Goal: Transaction & Acquisition: Purchase product/service

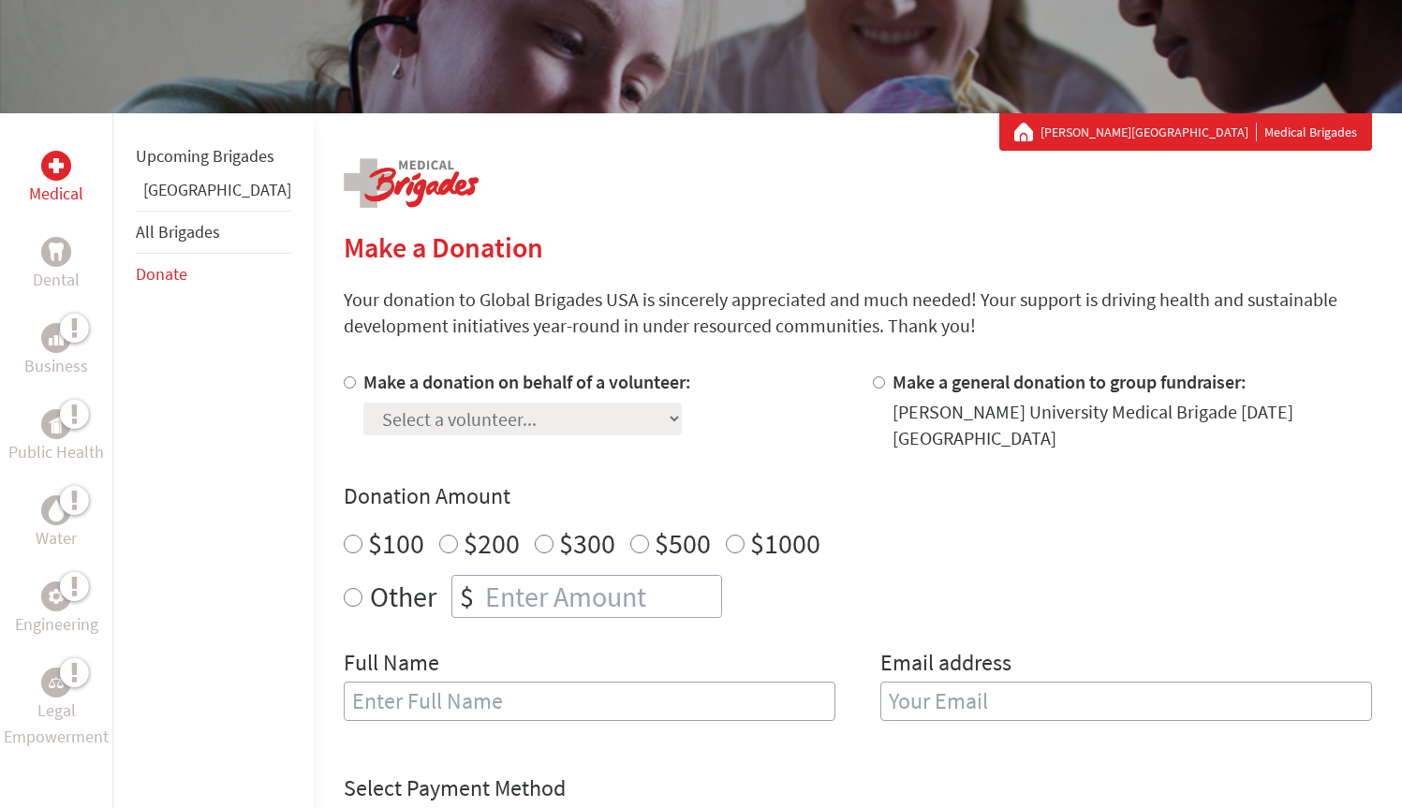
scroll to position [342, 0]
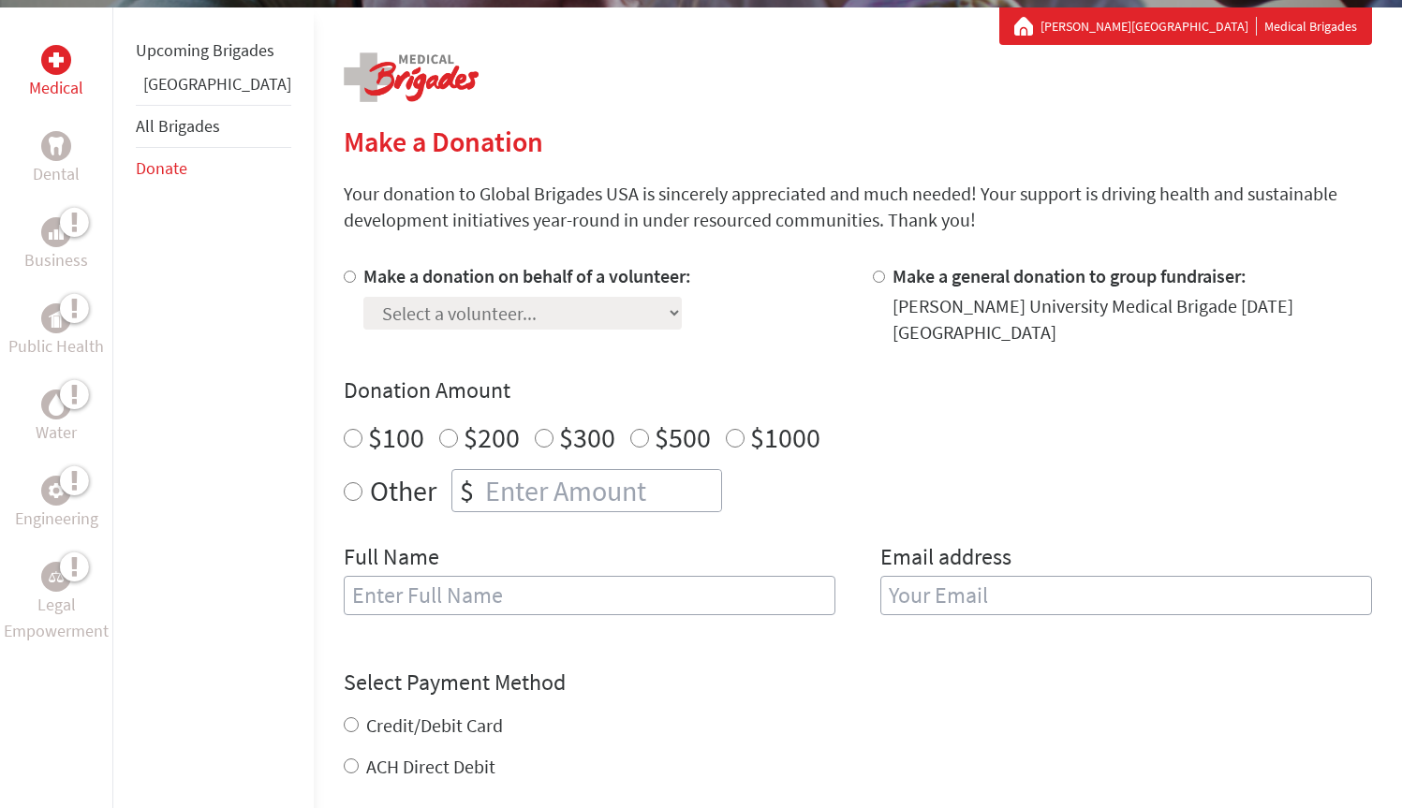
click at [344, 429] on input "$100" at bounding box center [353, 438] width 19 height 19
radio input "true"
click at [551, 473] on input "number" at bounding box center [601, 490] width 240 height 41
type input "2"
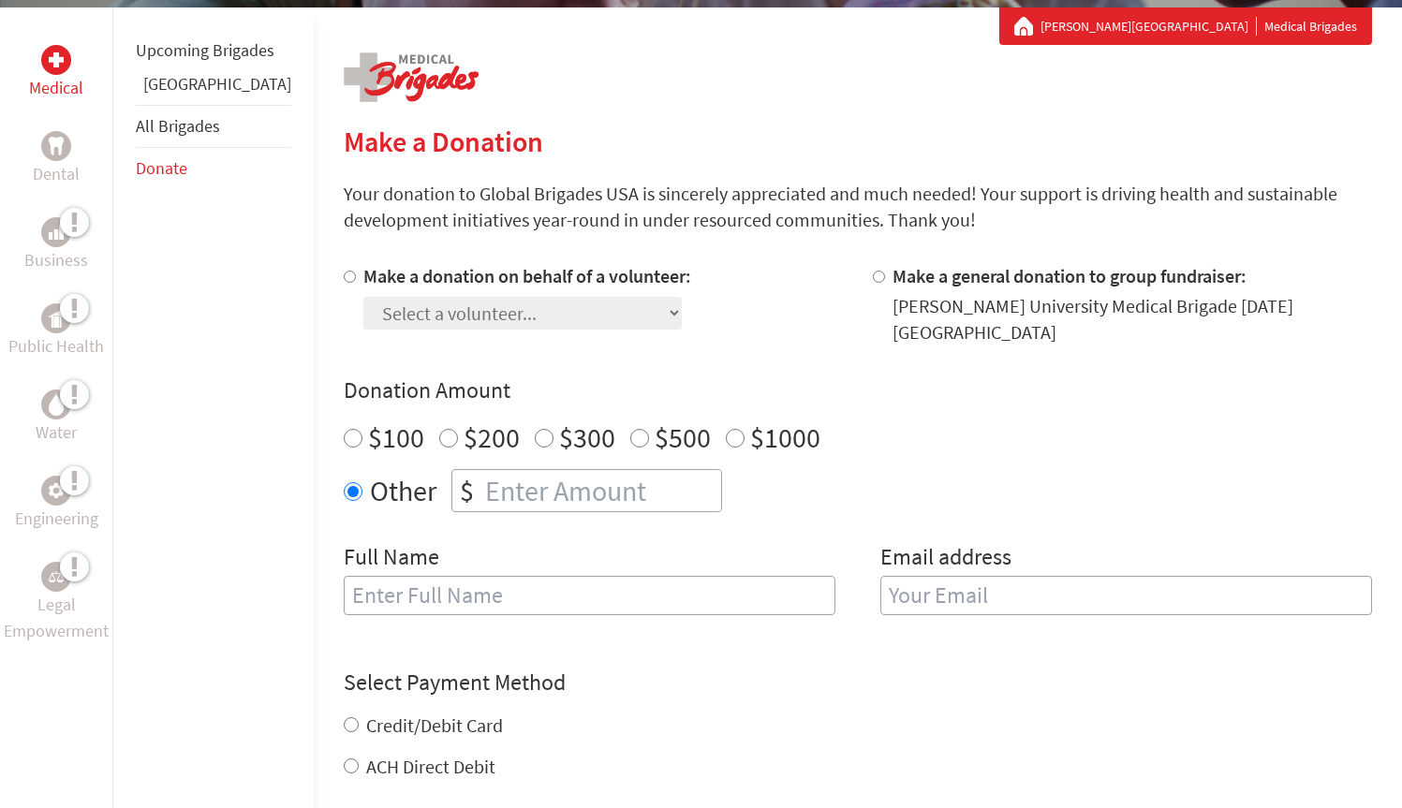
click at [719, 542] on div "Full Name" at bounding box center [590, 590] width 492 height 96
click at [344, 429] on input "$100" at bounding box center [353, 438] width 19 height 19
radio input "true"
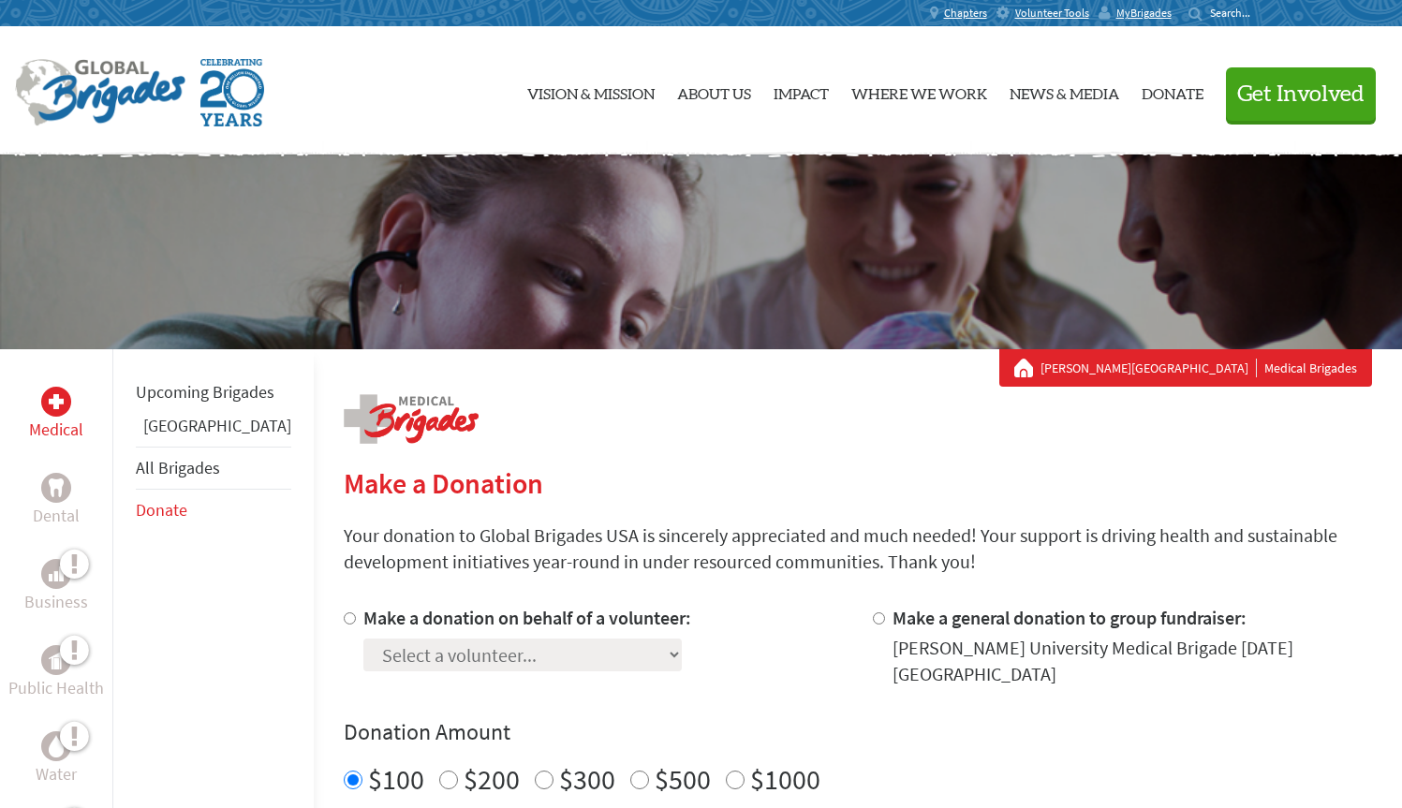
scroll to position [0, 0]
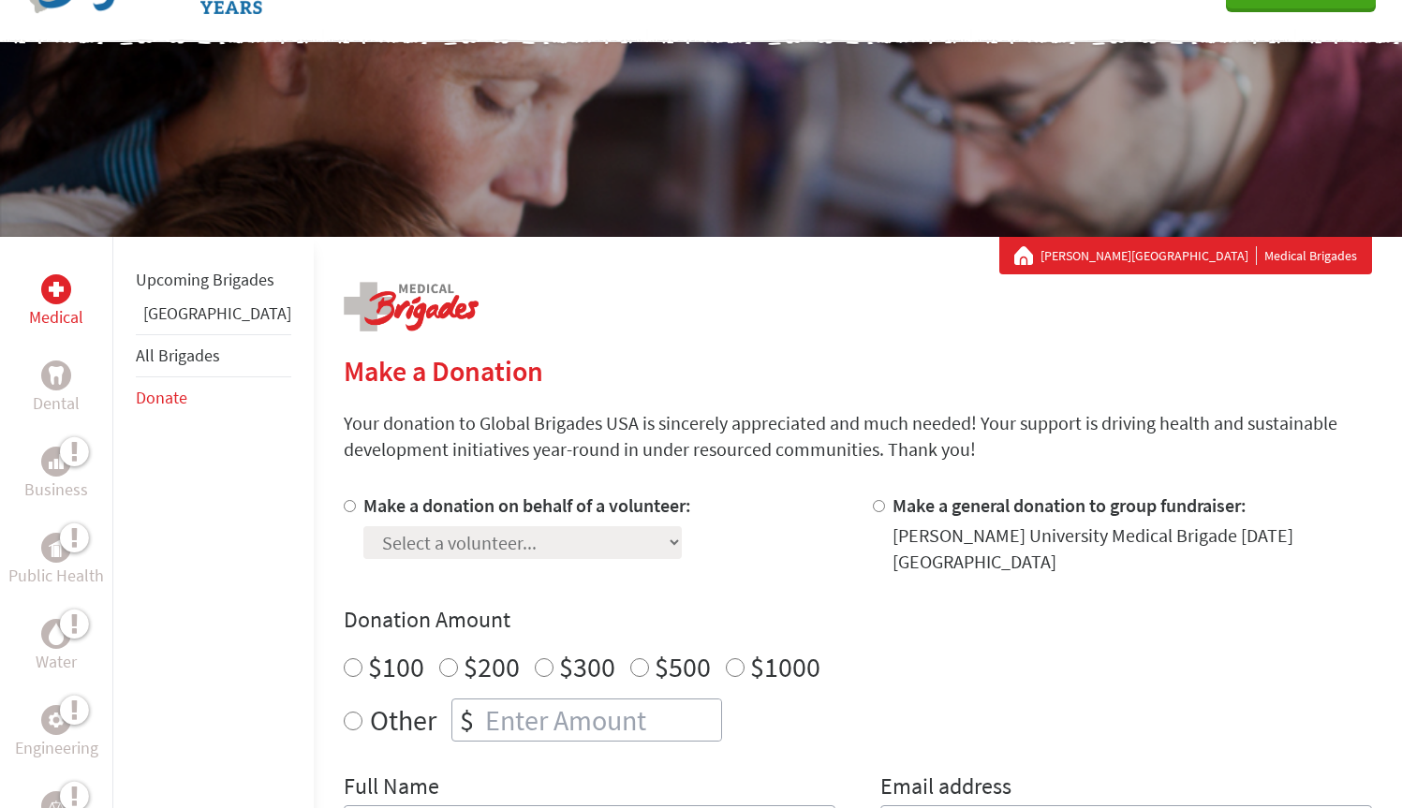
scroll to position [244, 0]
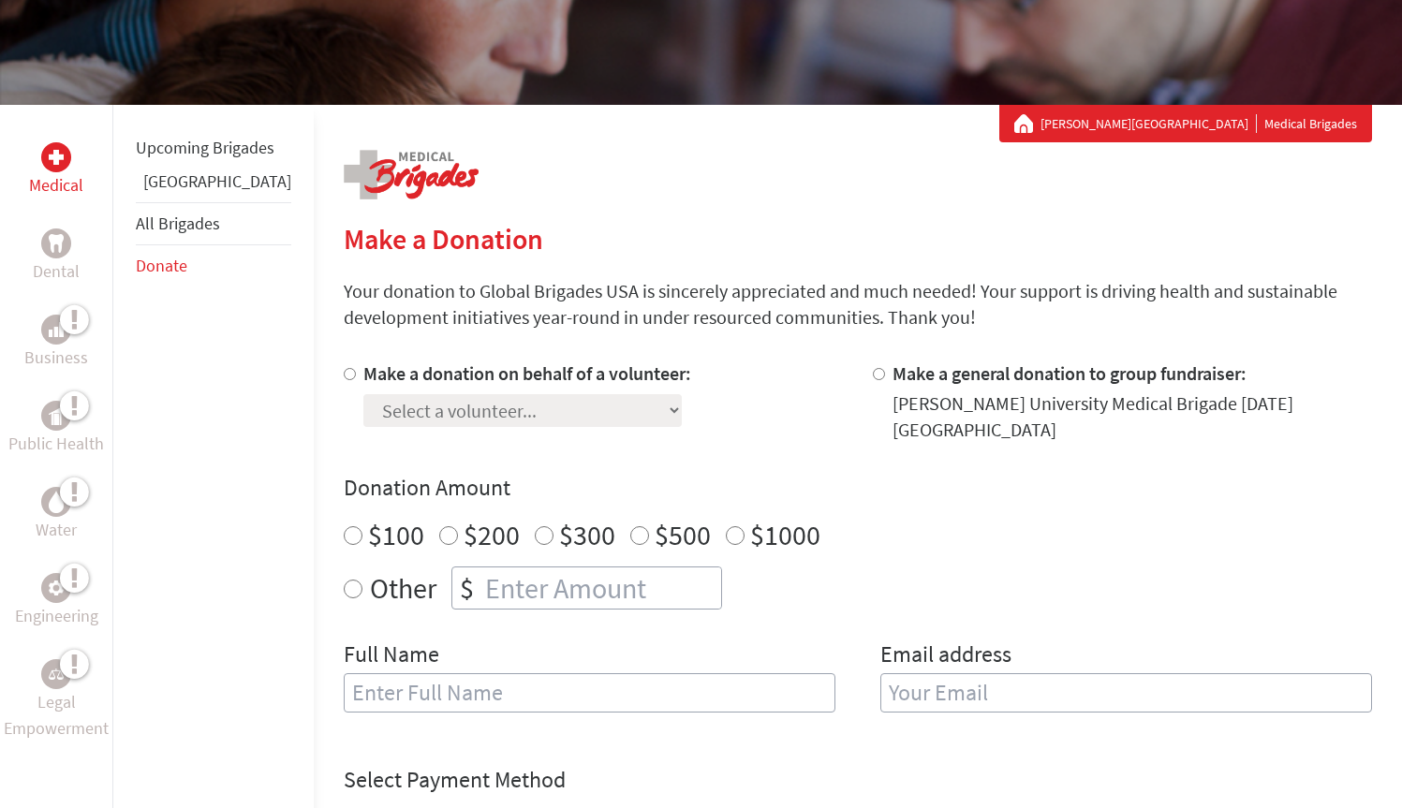
click at [344, 526] on input "$100" at bounding box center [353, 535] width 19 height 19
radio input "true"
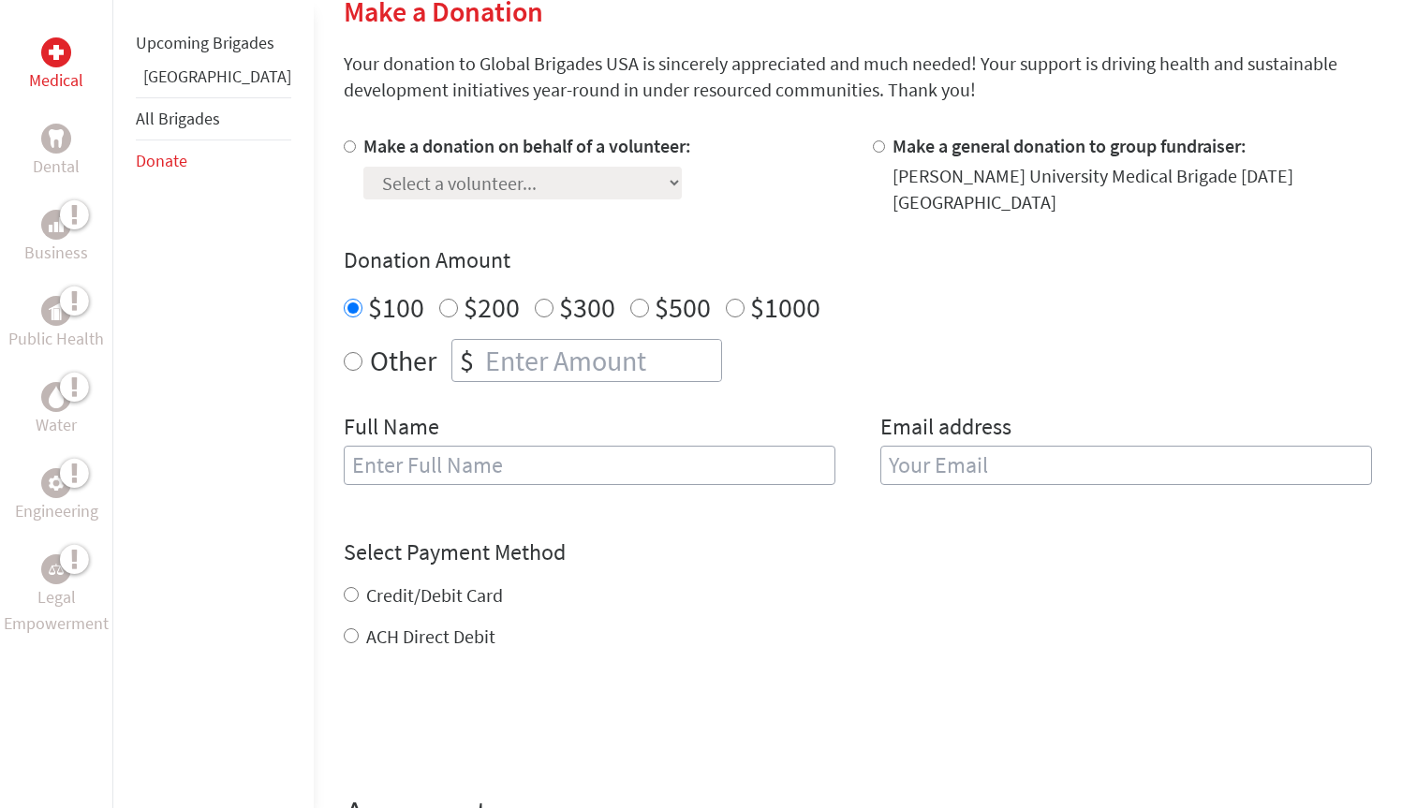
scroll to position [473, 0]
click at [180, 182] on li "Donate" at bounding box center [213, 160] width 155 height 41
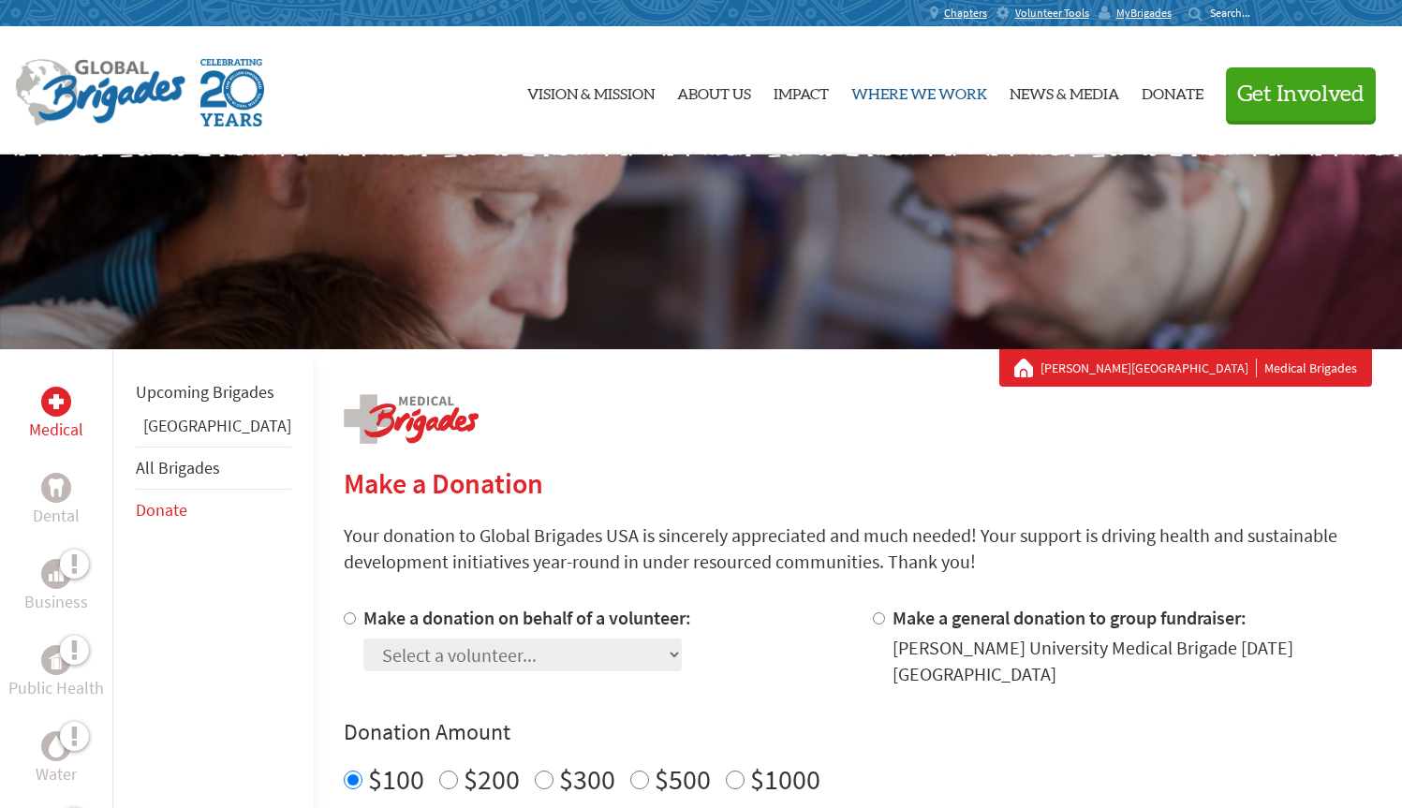
scroll to position [0, 0]
click at [1158, 106] on link "Donate" at bounding box center [1173, 90] width 62 height 97
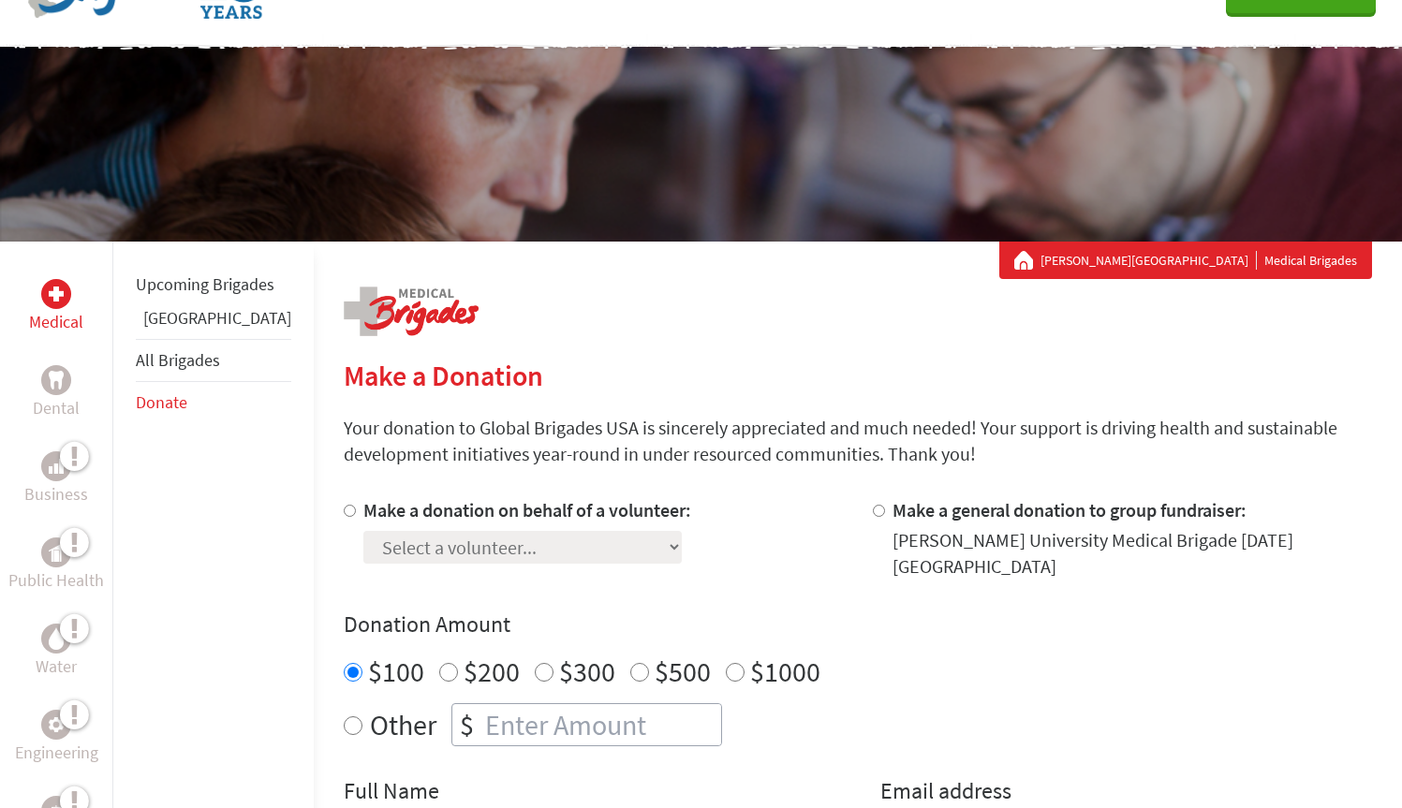
click at [344, 508] on div at bounding box center [354, 538] width 20 height 82
click at [344, 514] on input "Make a donation on behalf of a volunteer:" at bounding box center [350, 511] width 12 height 12
radio input "true"
click at [556, 542] on div "Select a volunteer... [PERSON_NAME] [PERSON_NAME] [PERSON_NAME] [PERSON_NAME] […" at bounding box center [527, 544] width 328 height 40
select select "CDD53C99-9412-11F0-9E6E-42010A400005"
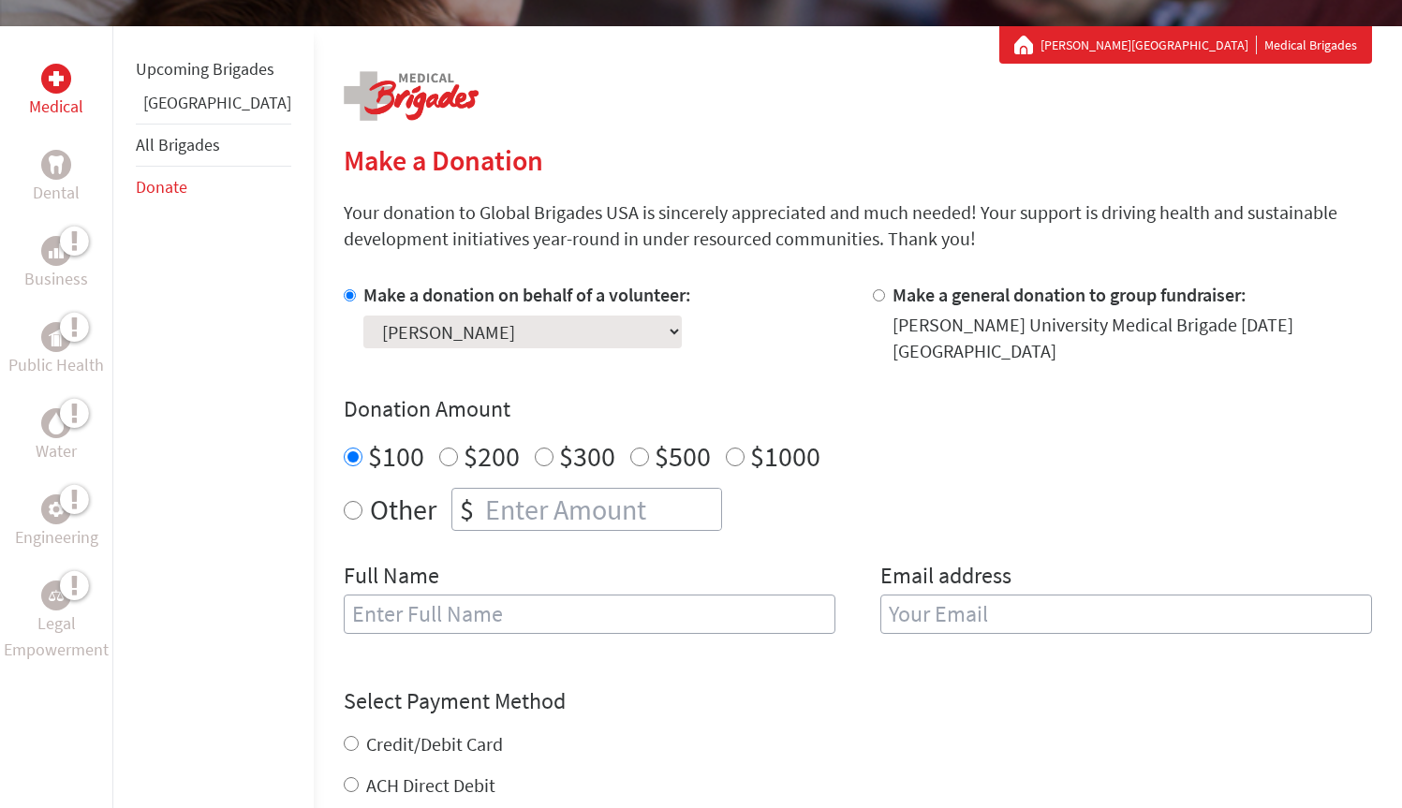
scroll to position [419, 0]
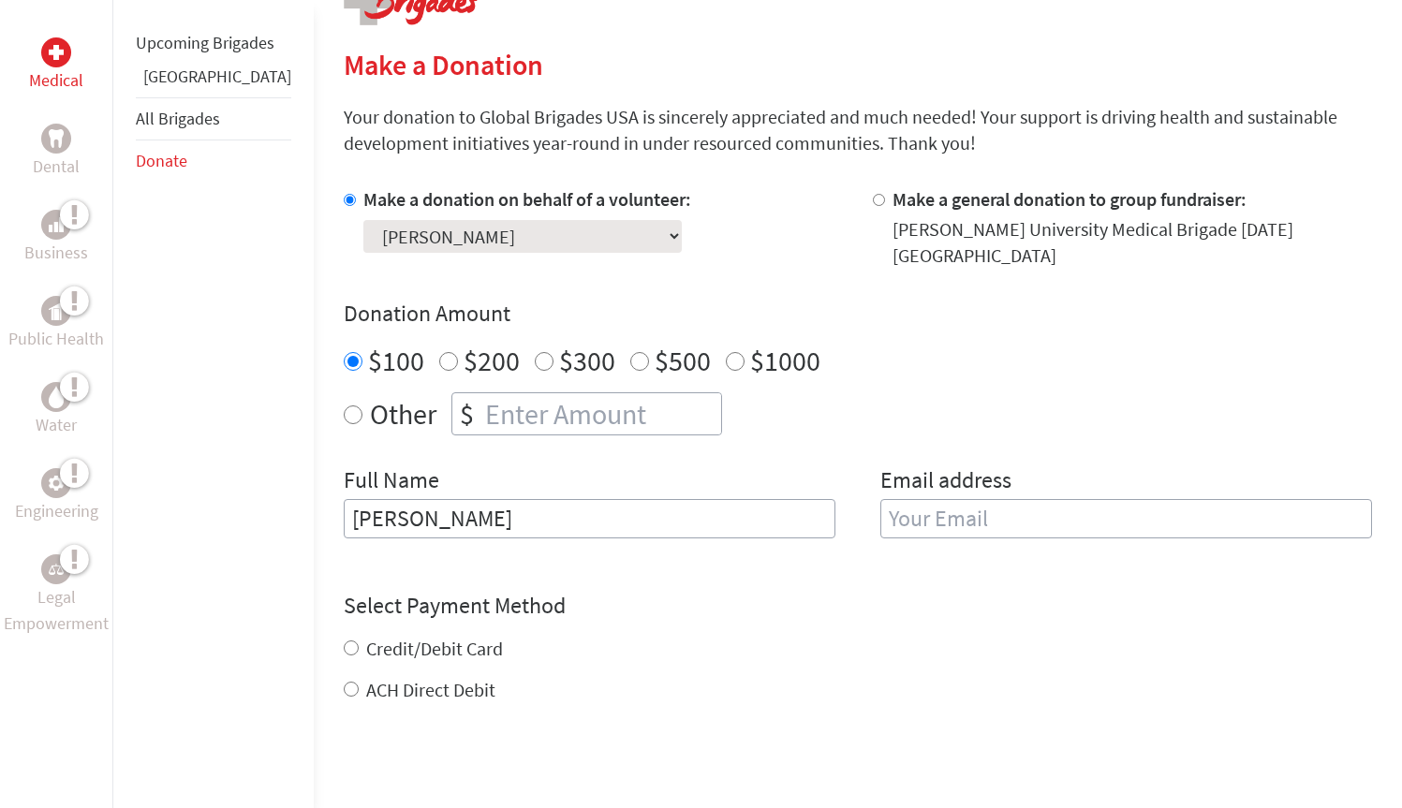
type input "[PERSON_NAME]"
type input "d"
click at [490, 507] on input "[PERSON_NAME]" at bounding box center [590, 518] width 492 height 39
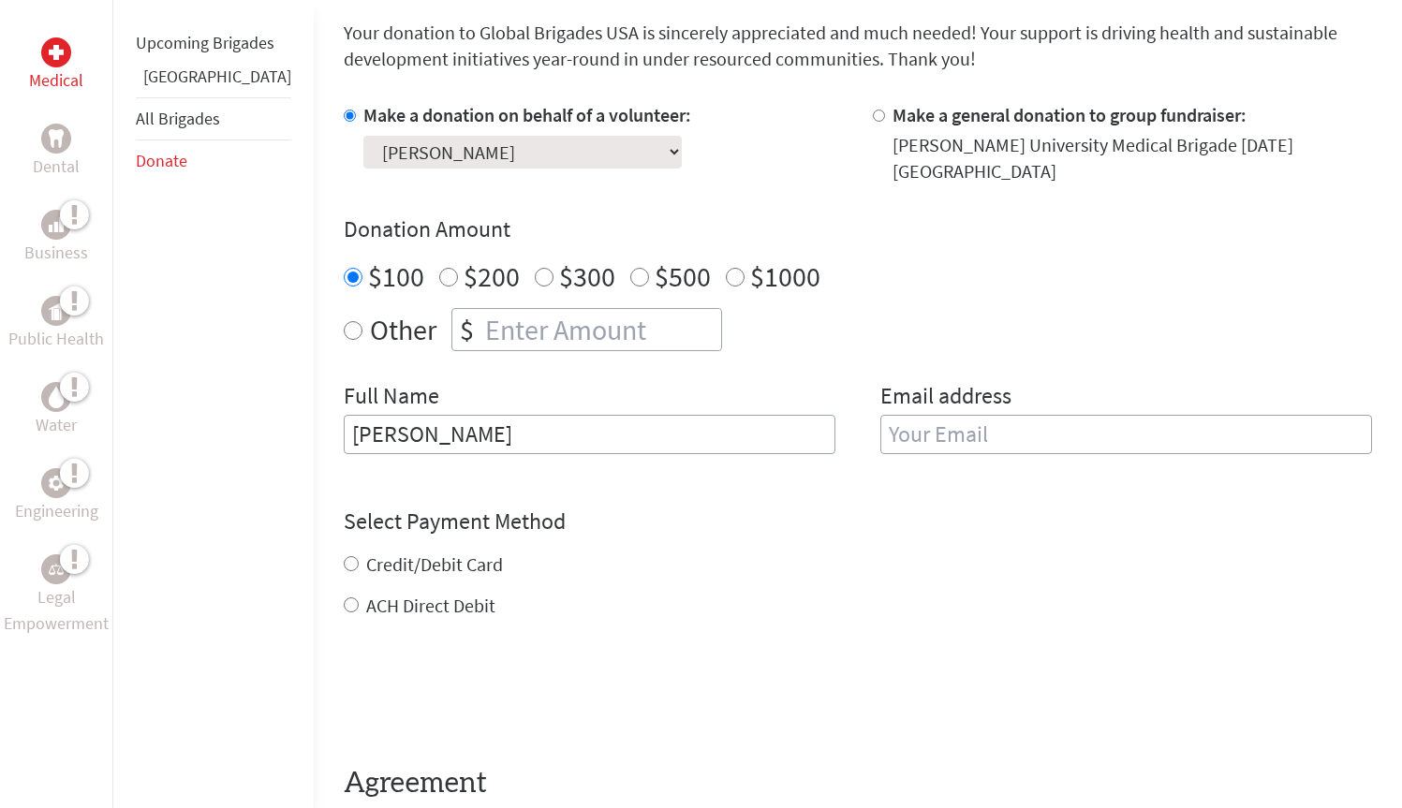
scroll to position [527, 0]
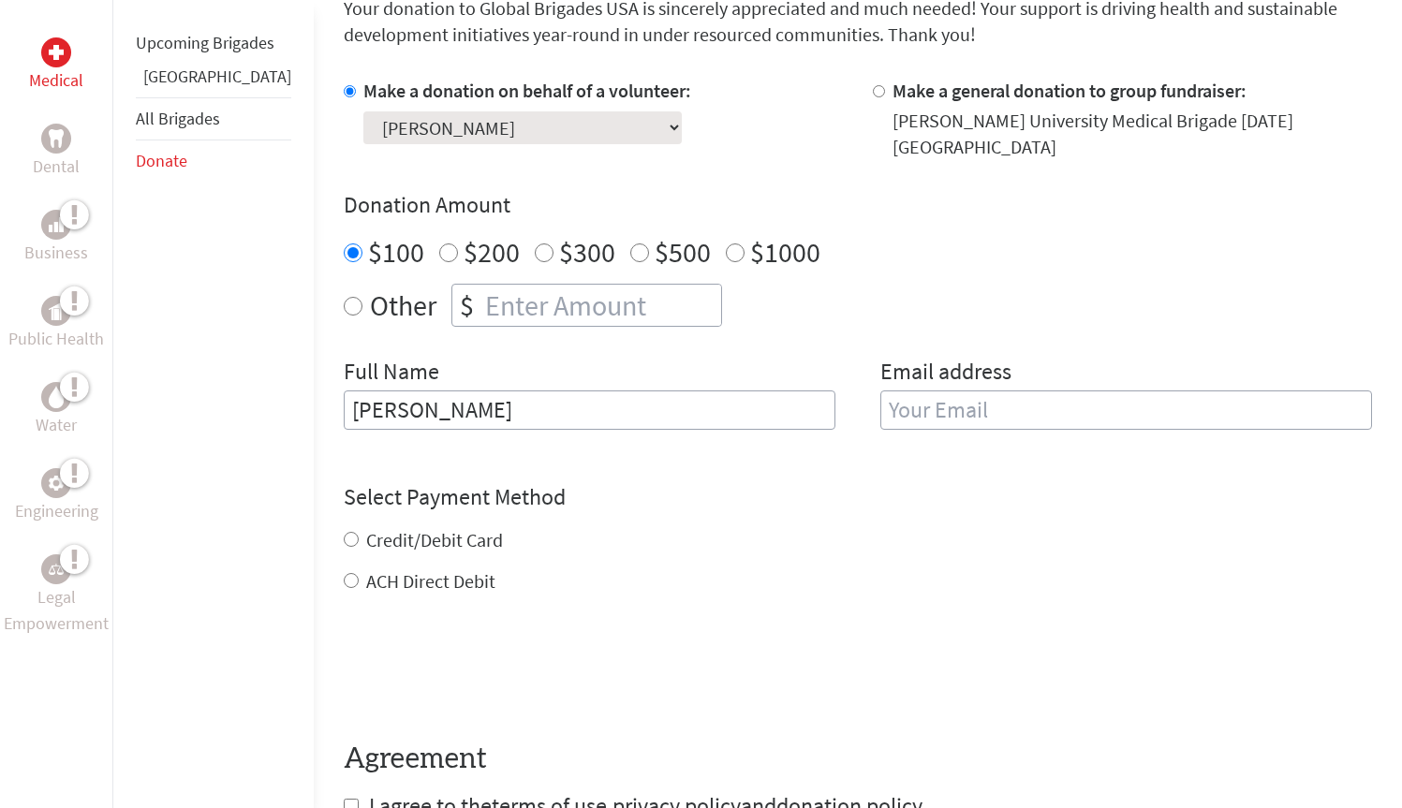
type input "[PERSON_NAME]"
click at [799, 632] on div at bounding box center [858, 668] width 1028 height 73
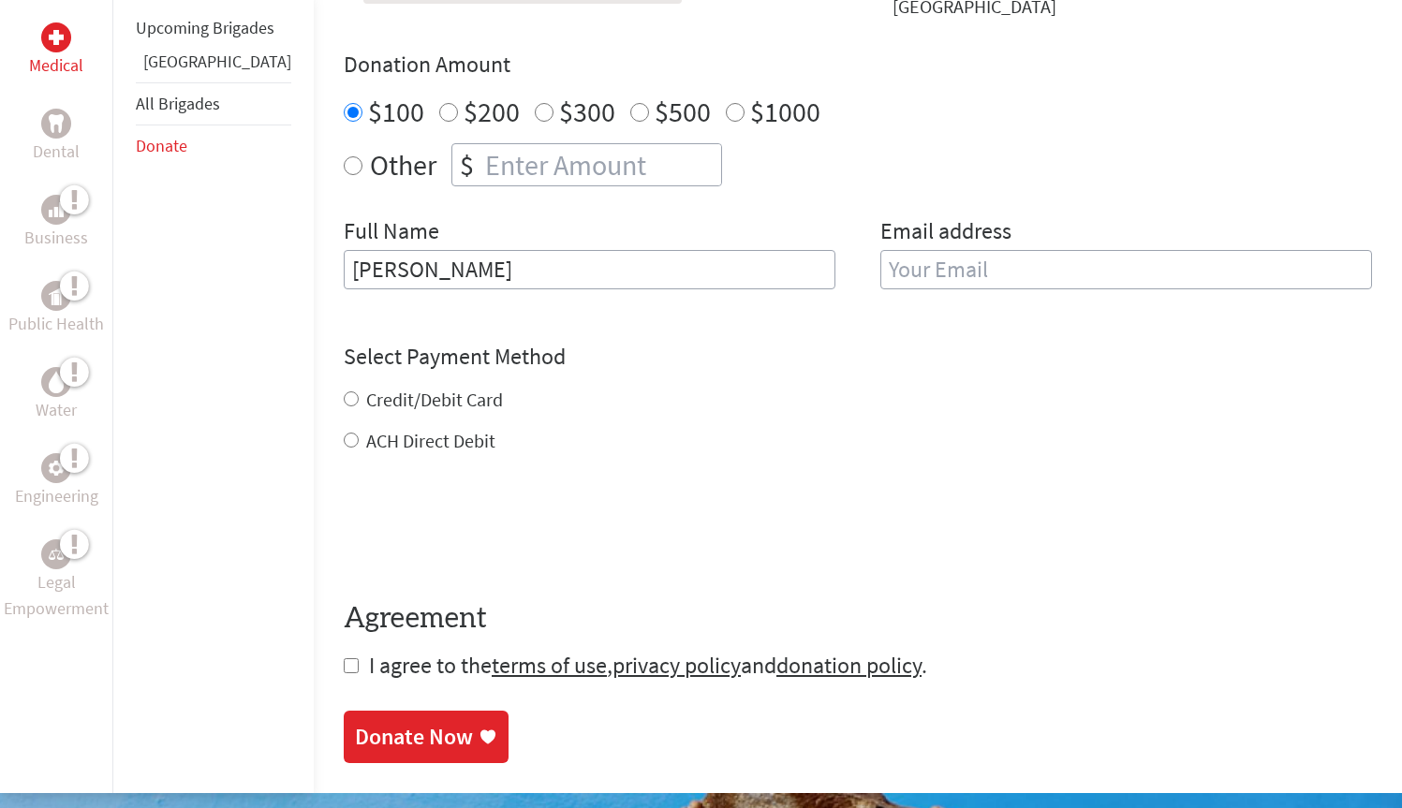
scroll to position [625, 0]
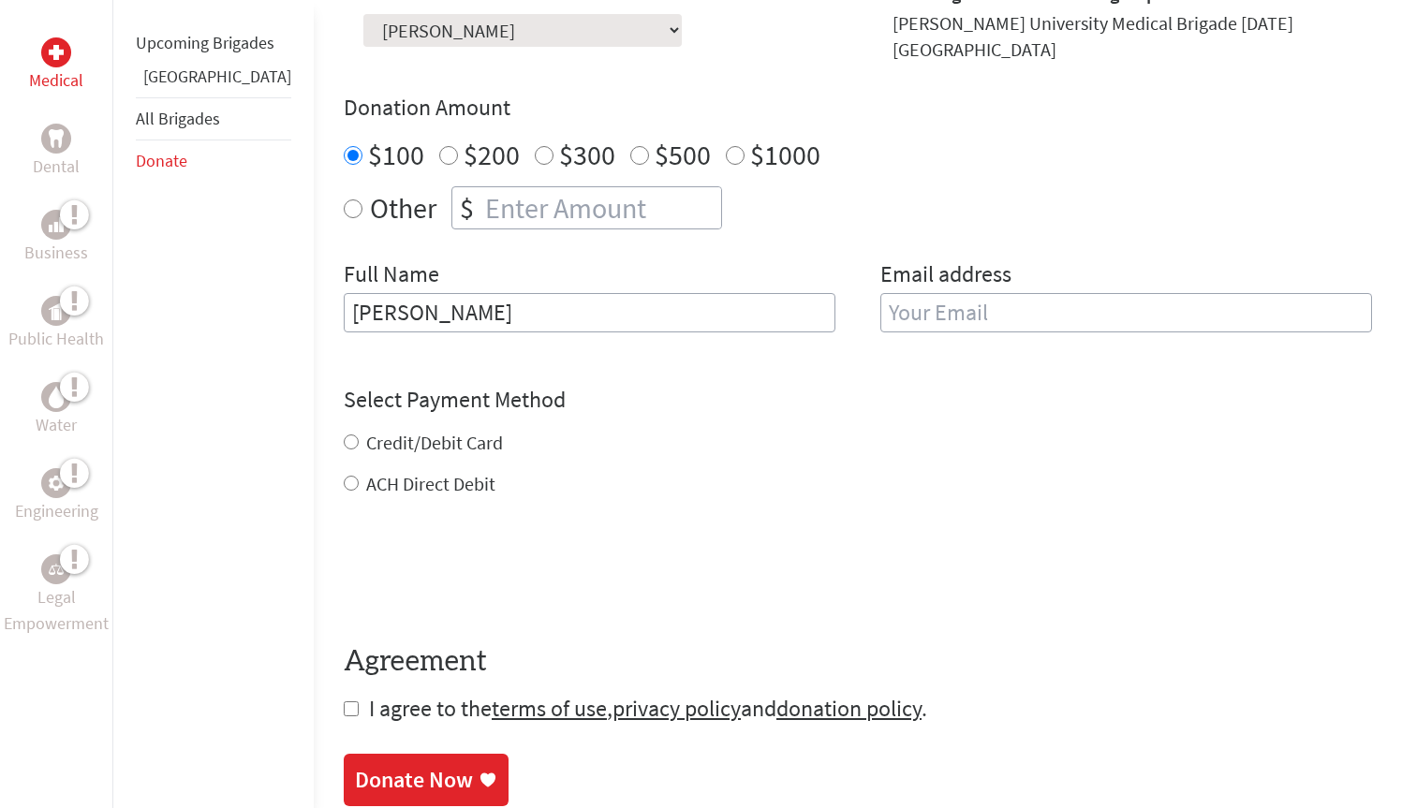
click at [344, 435] on input "Credit/Debit Card" at bounding box center [351, 442] width 15 height 15
radio input "true"
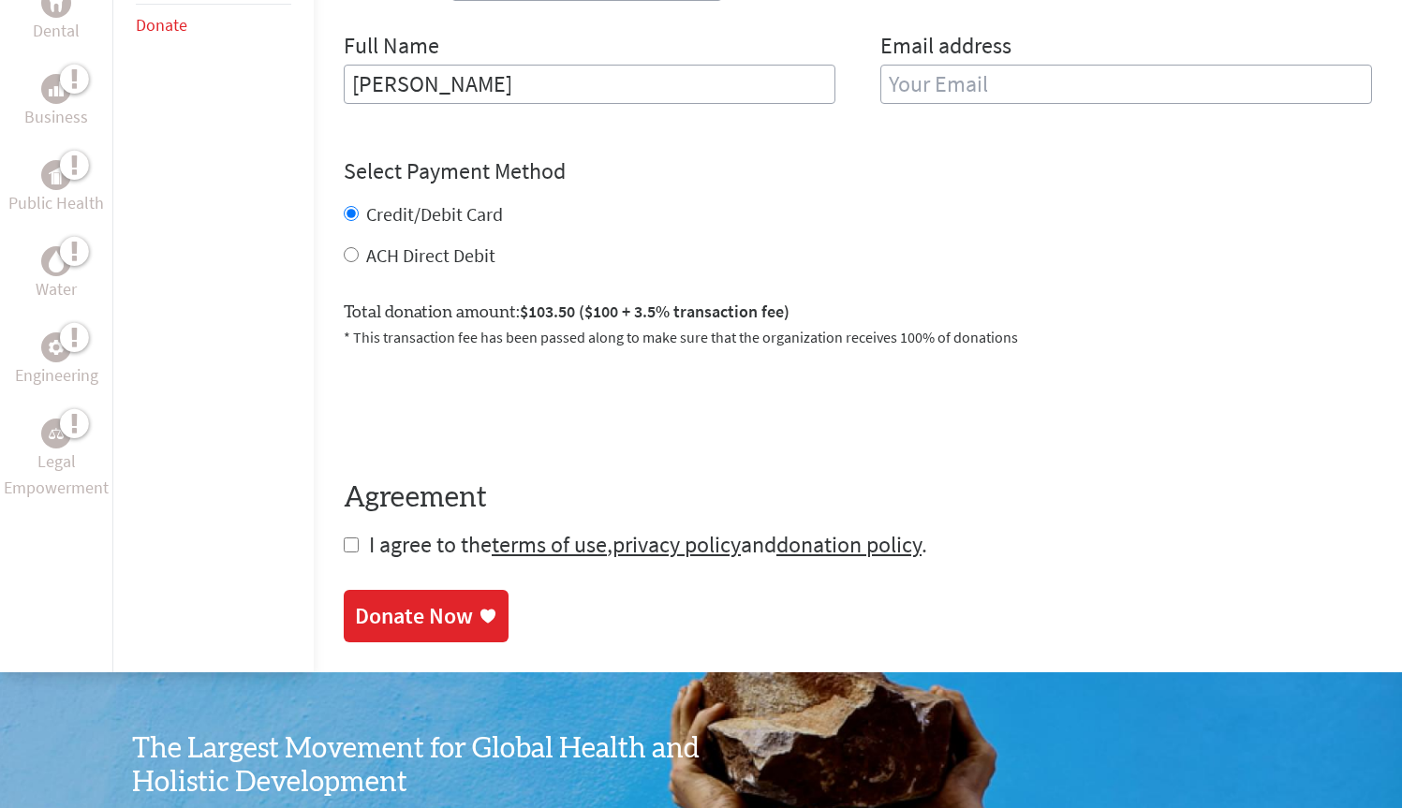
scroll to position [888, 0]
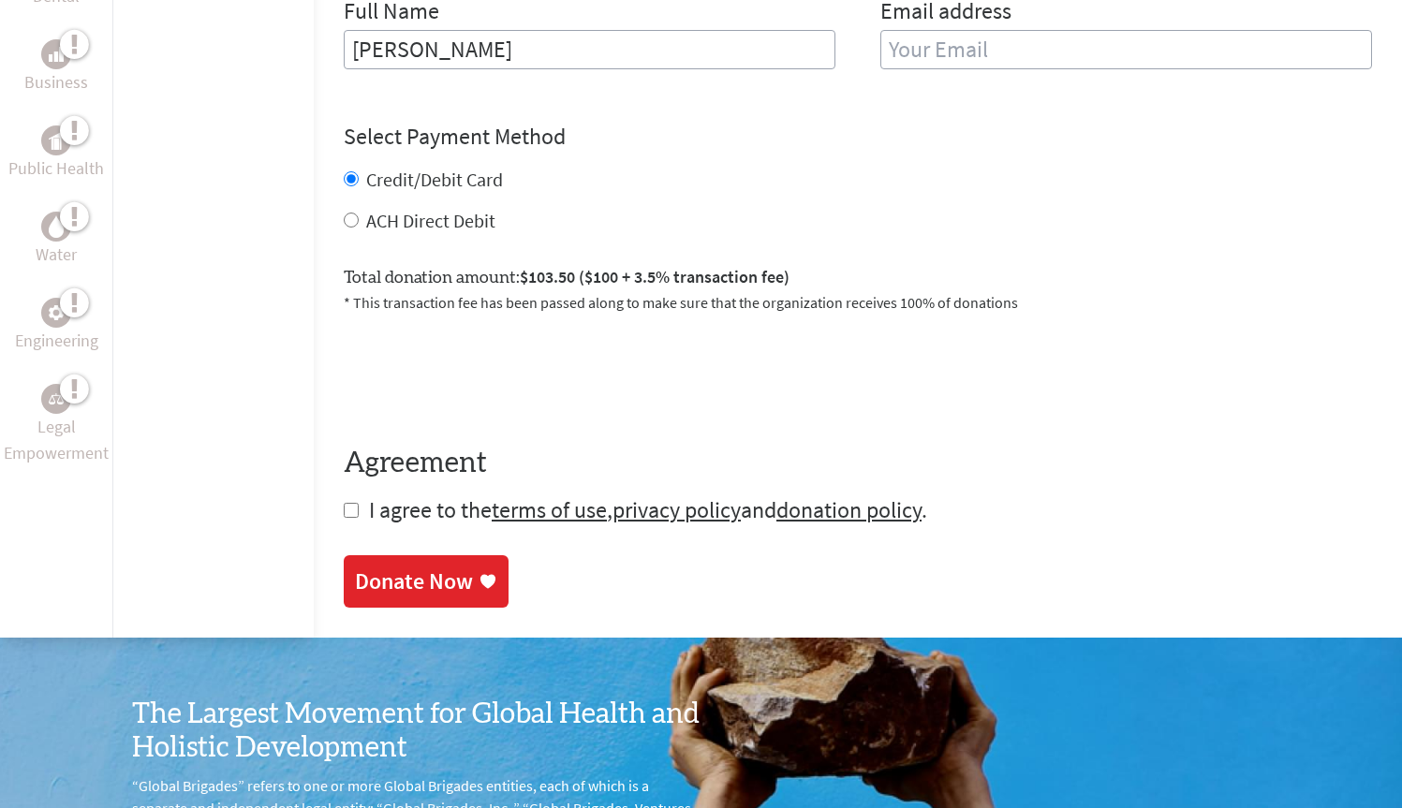
click at [344, 503] on input "checkbox" at bounding box center [351, 510] width 15 height 15
checkbox input "true"
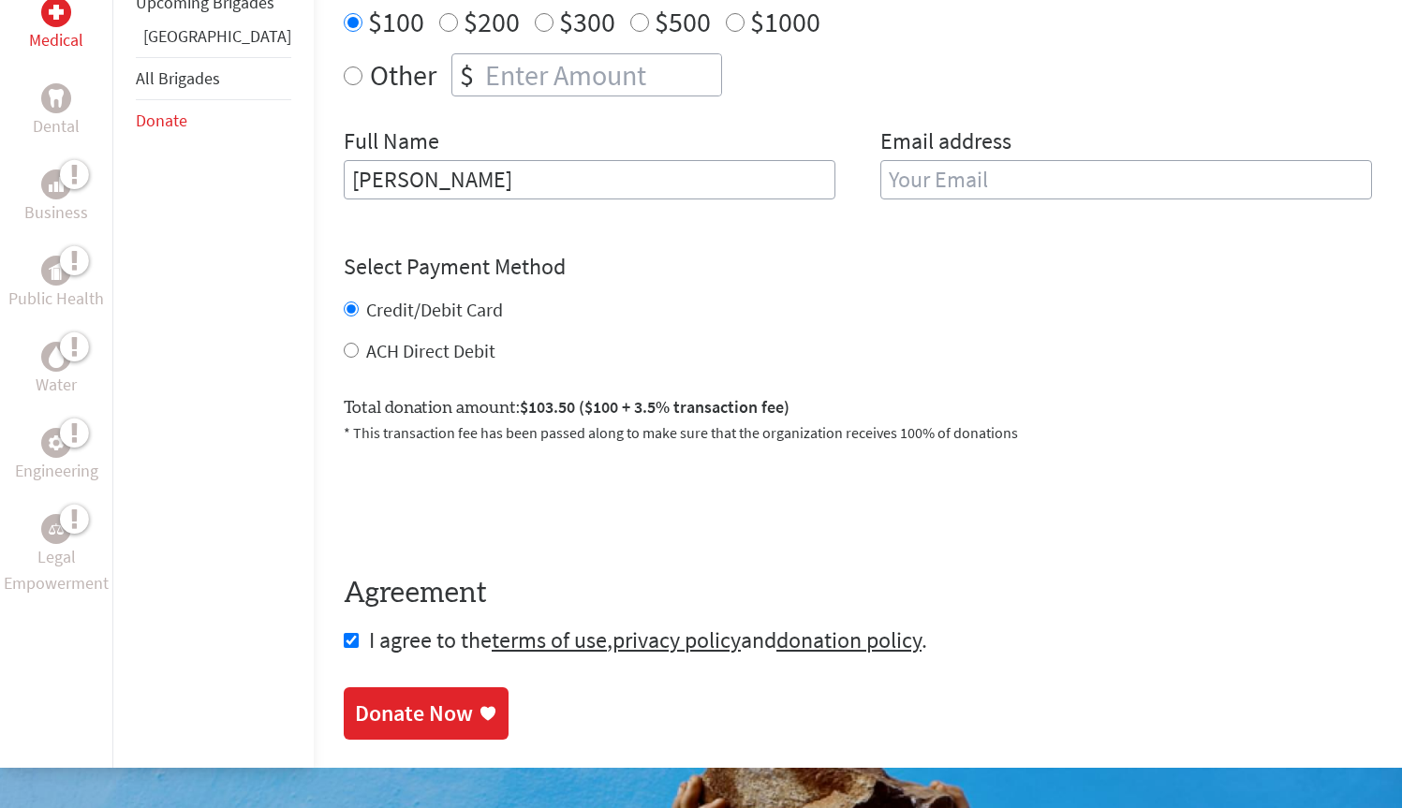
scroll to position [687, 0]
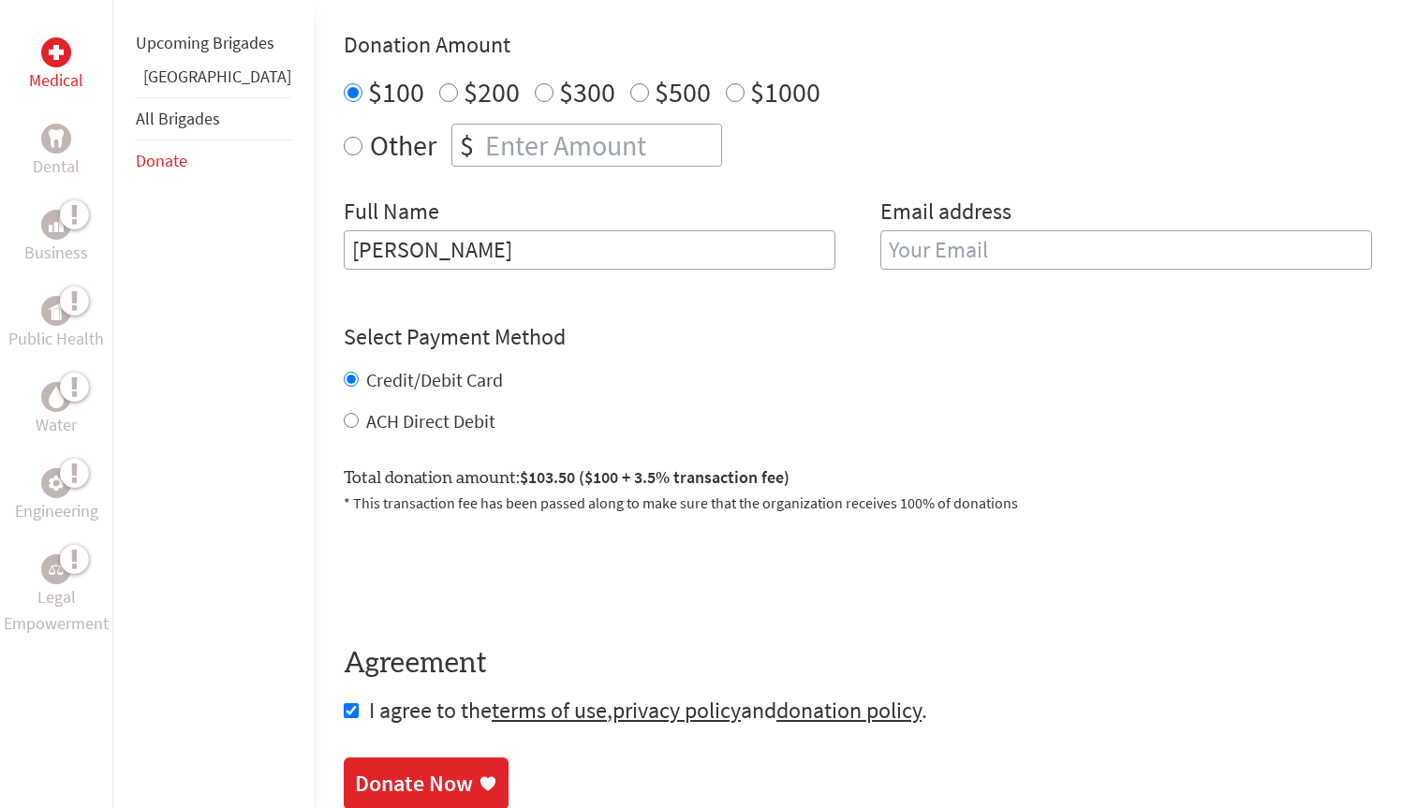
click at [355, 758] on link "Donate Now" at bounding box center [426, 784] width 165 height 52
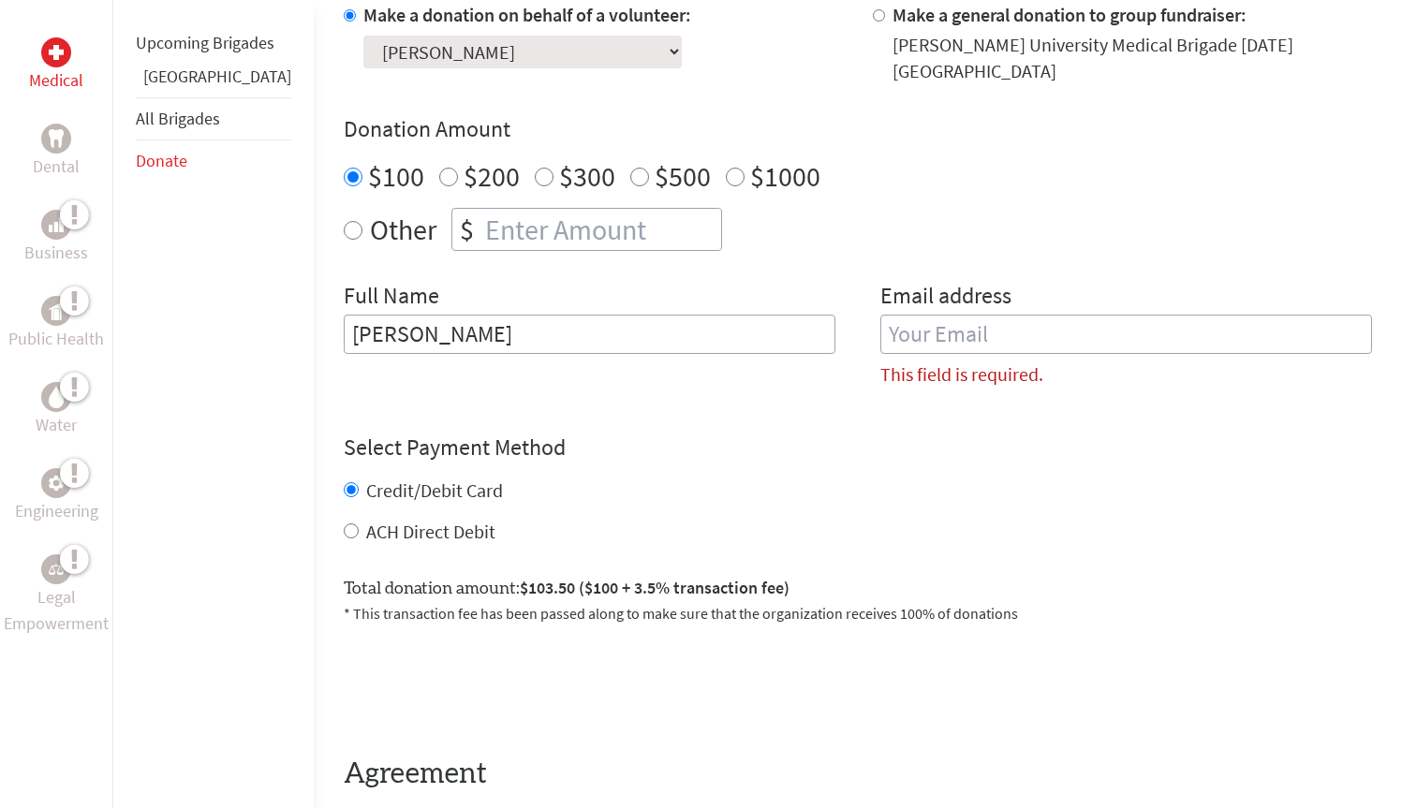
scroll to position [598, 0]
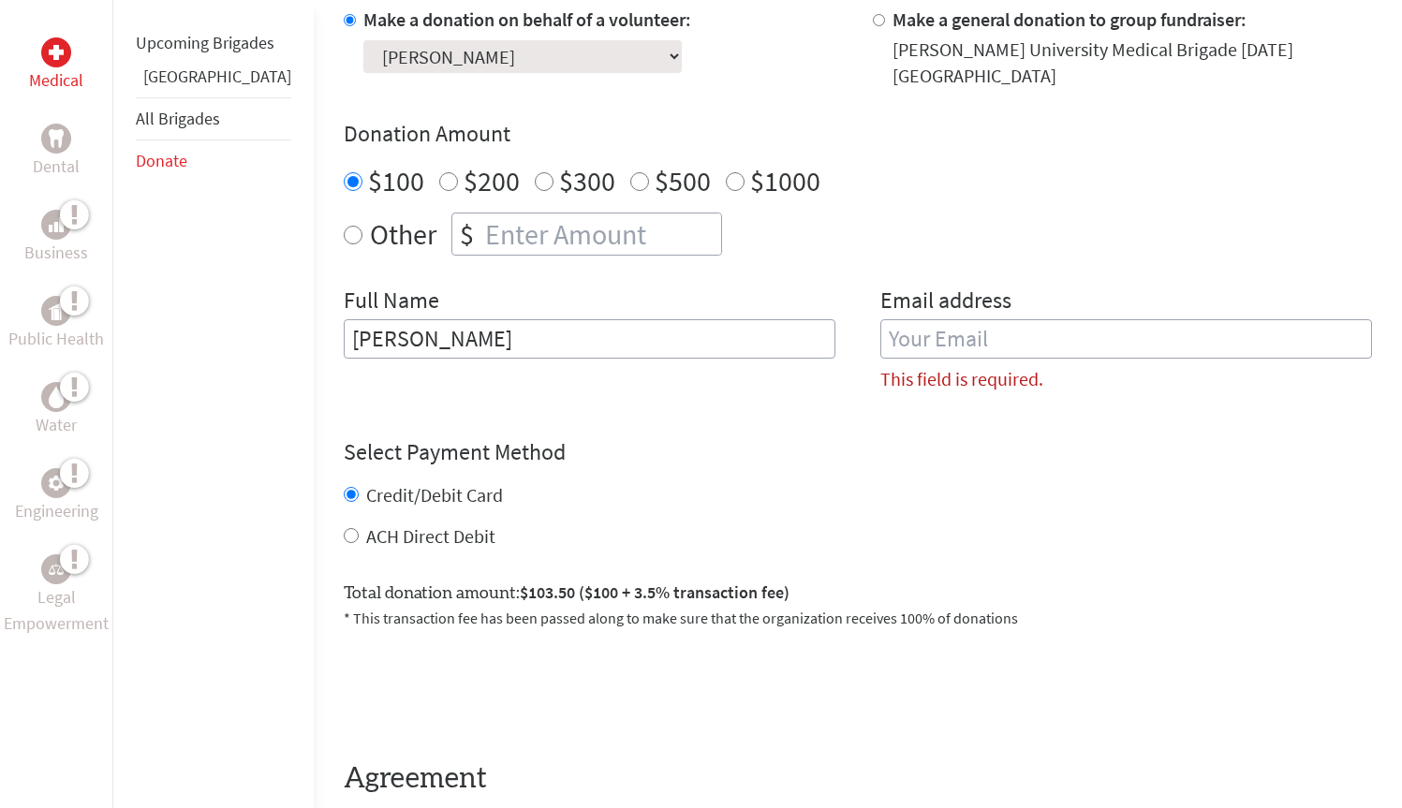
click at [950, 319] on input "email" at bounding box center [1126, 338] width 492 height 39
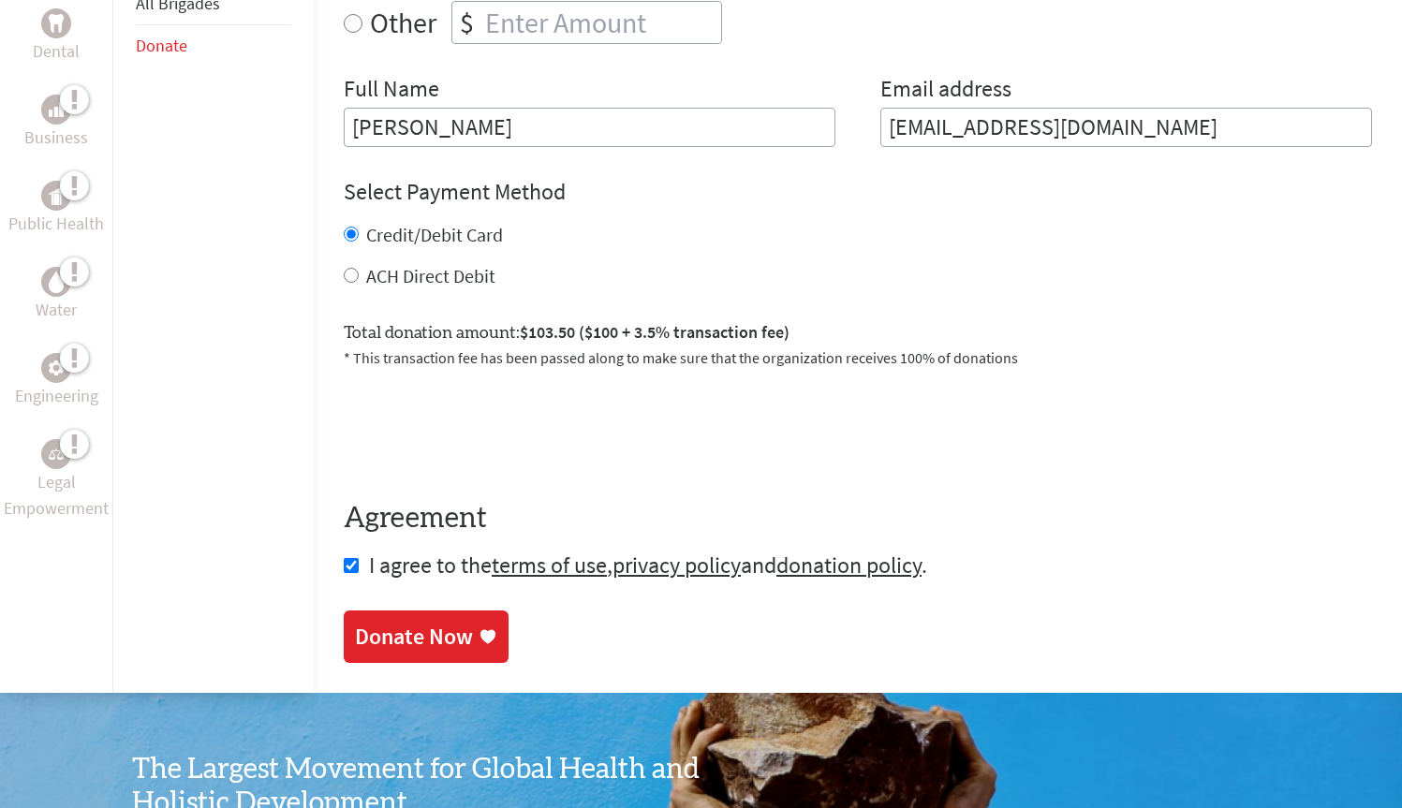
scroll to position [1138, 0]
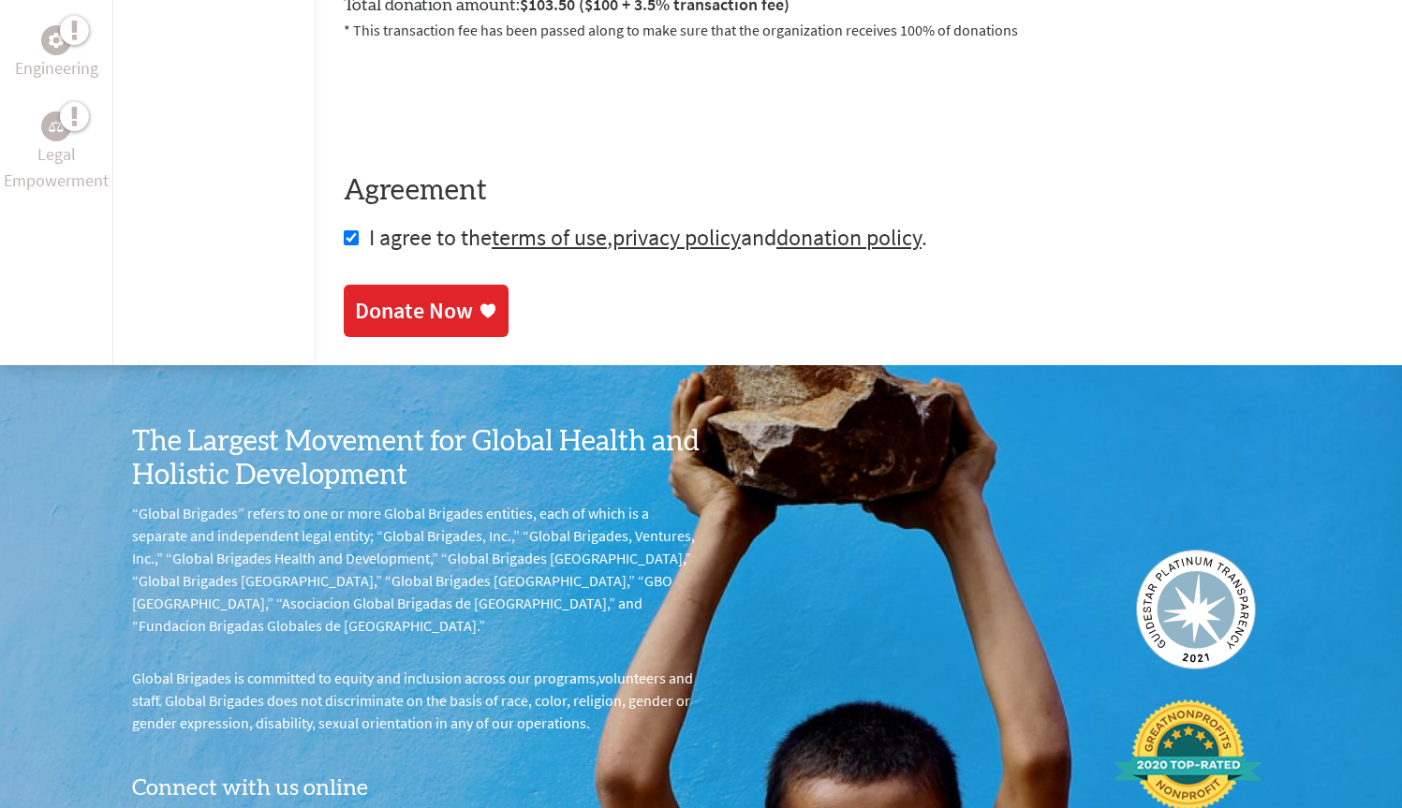
type input "[EMAIL_ADDRESS][DOMAIN_NAME]"
click at [397, 296] on div "Donate Now" at bounding box center [414, 311] width 118 height 30
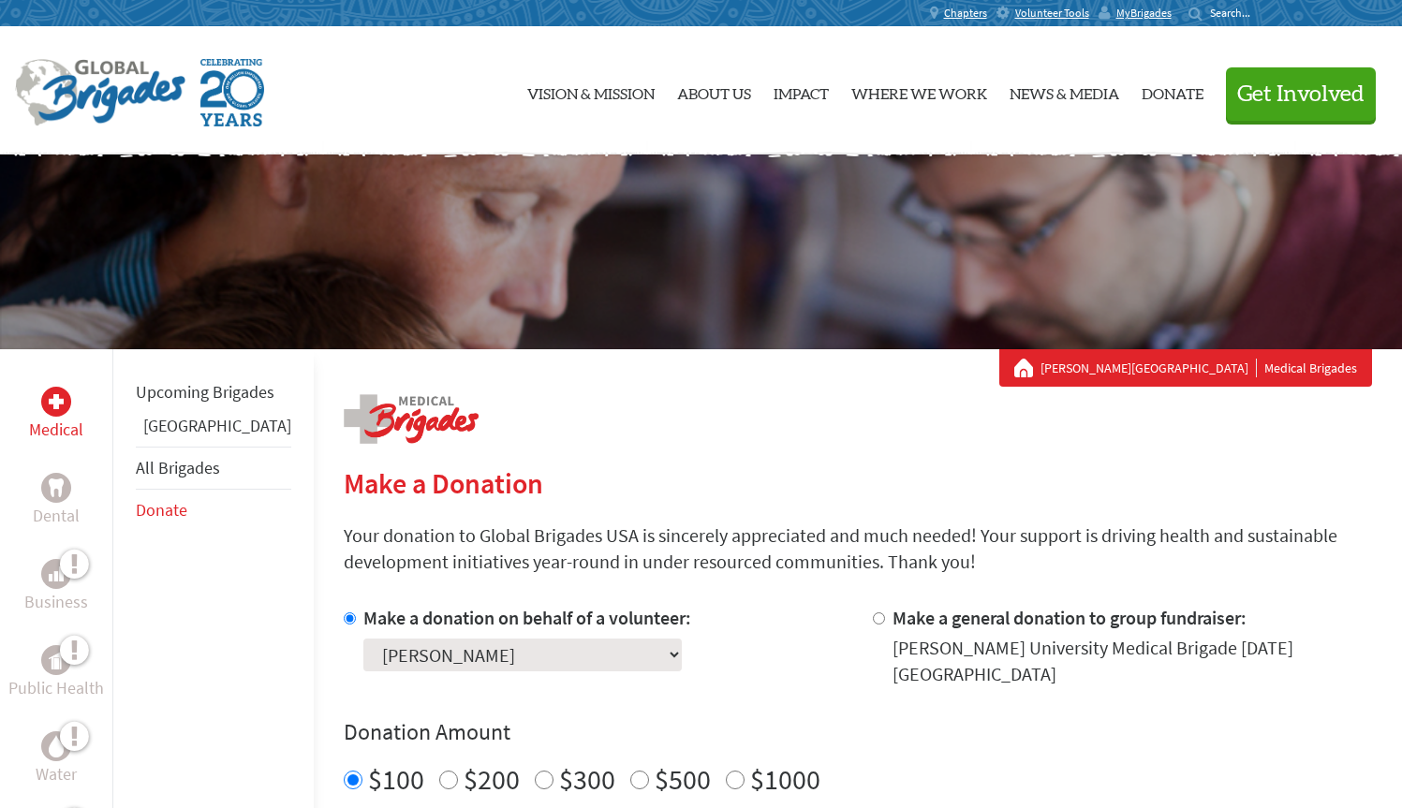
scroll to position [307, 0]
